Goal: Information Seeking & Learning: Compare options

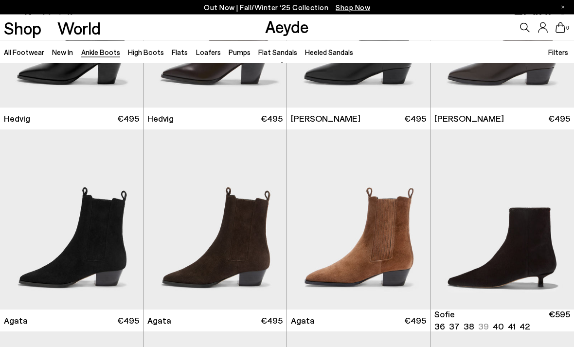
scroll to position [337, 0]
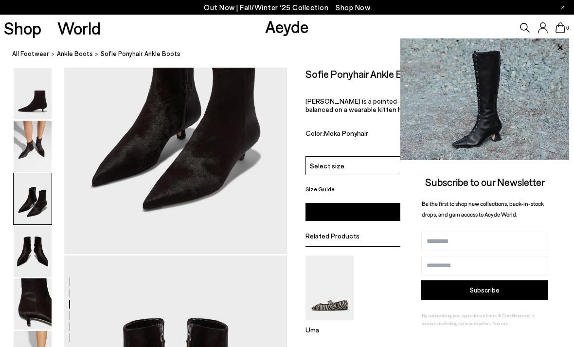
scroll to position [707, 0]
